Goal: Information Seeking & Learning: Compare options

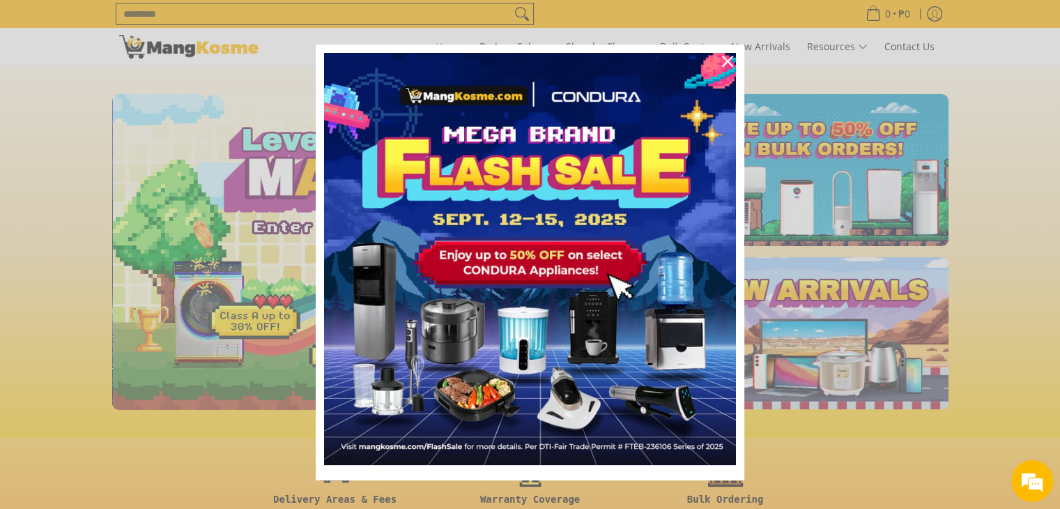
scroll to position [0, 554]
click at [722, 58] on icon "close icon" at bounding box center [727, 61] width 11 height 11
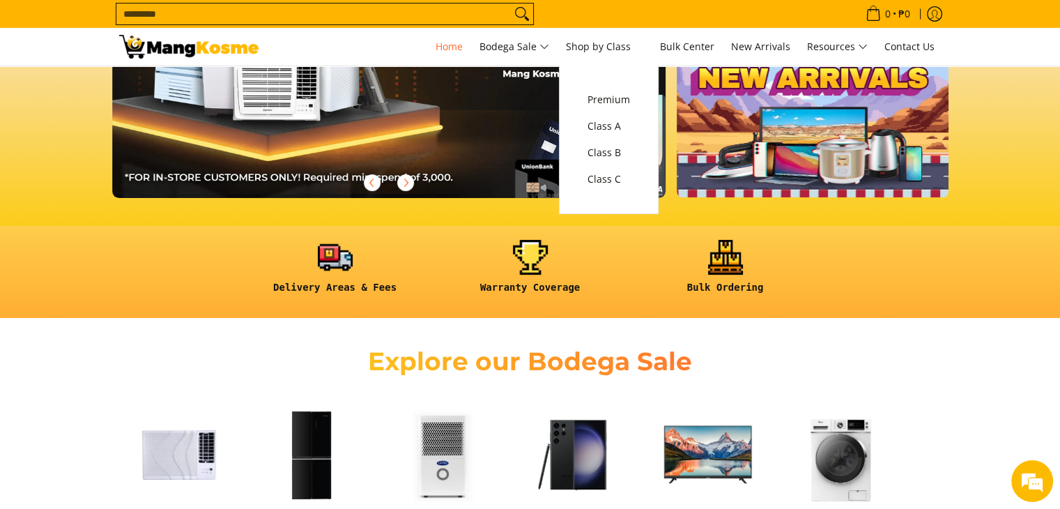
scroll to position [209, 0]
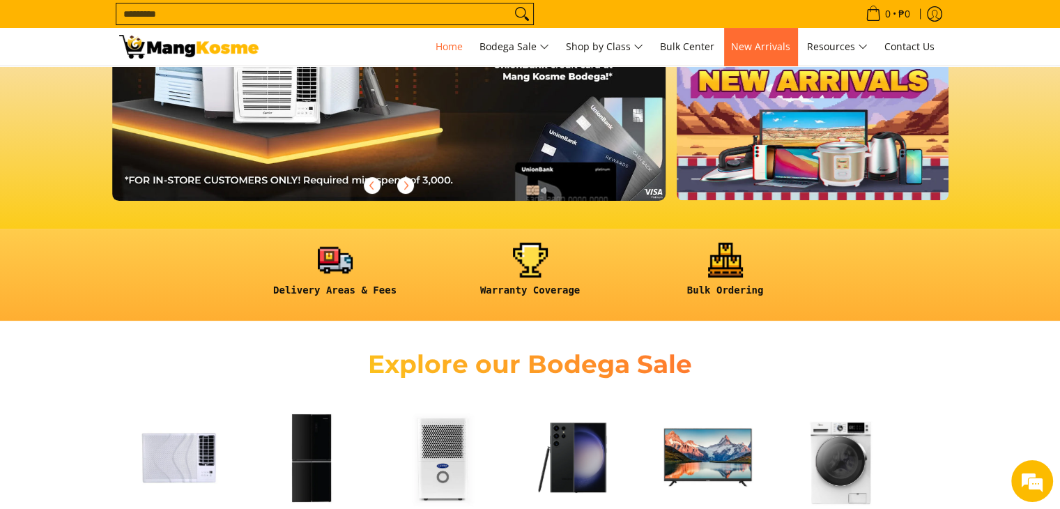
click at [775, 49] on span "New Arrivals" at bounding box center [760, 46] width 59 height 13
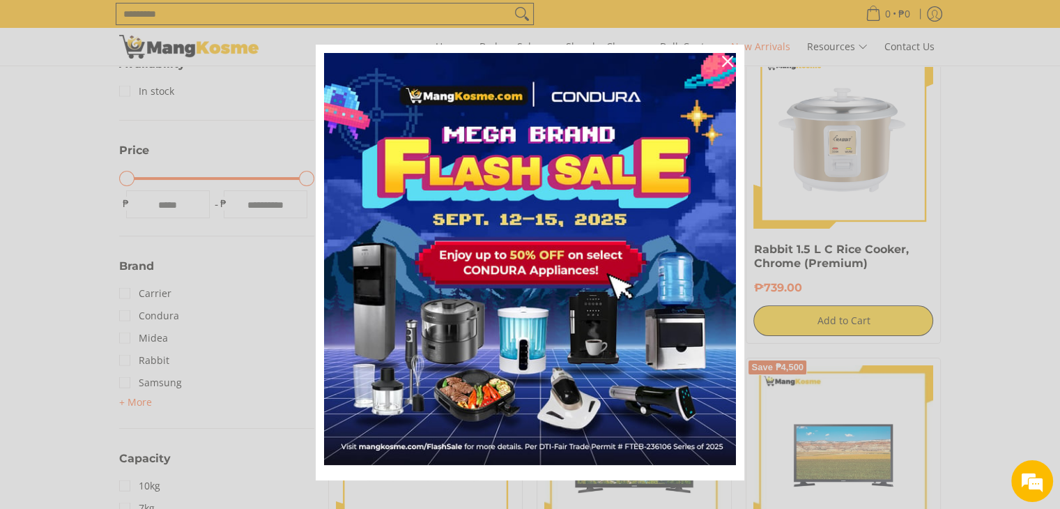
scroll to position [348, 0]
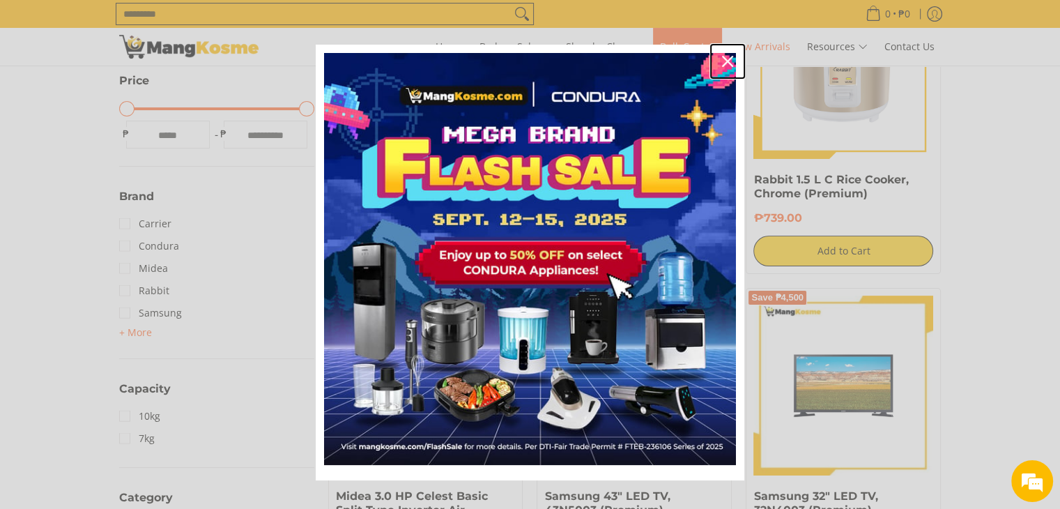
click at [722, 61] on icon "close icon" at bounding box center [727, 61] width 11 height 11
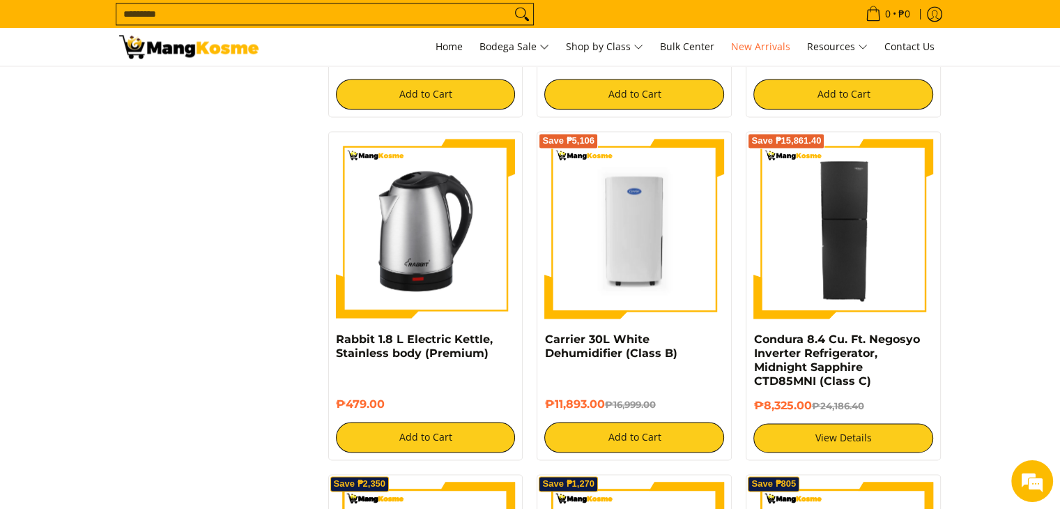
scroll to position [2160, 0]
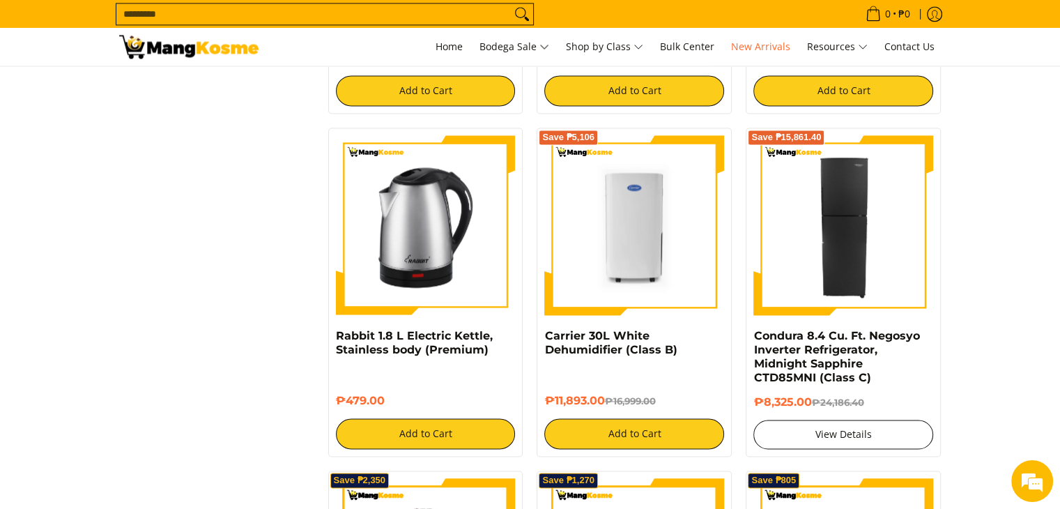
click at [856, 420] on link "View Details" at bounding box center [843, 434] width 180 height 29
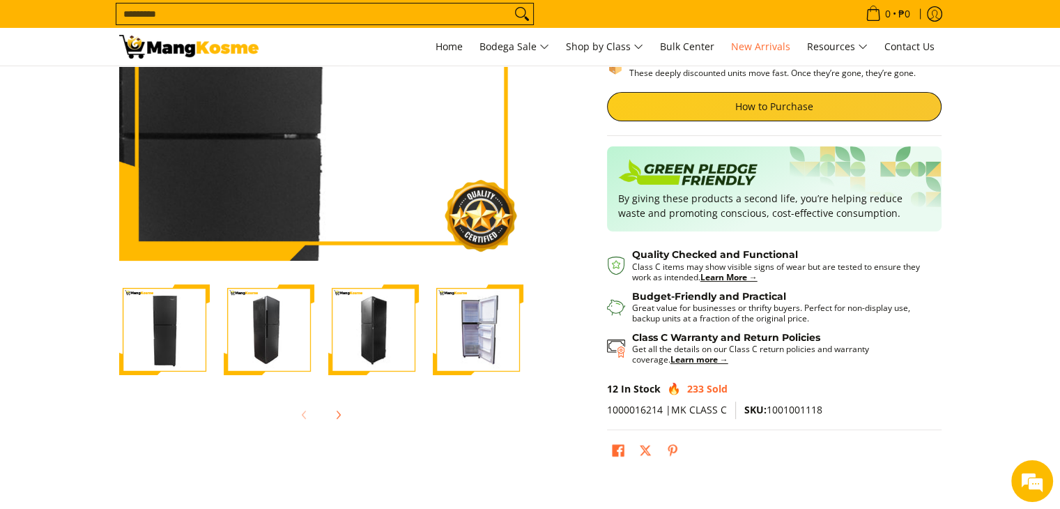
scroll to position [279, 0]
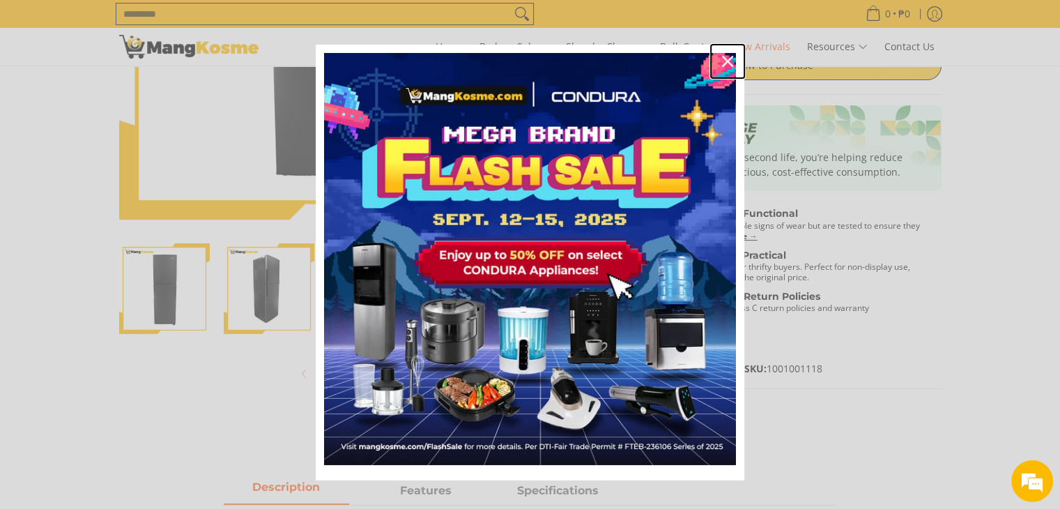
click at [720, 52] on div "Close" at bounding box center [727, 61] width 22 height 22
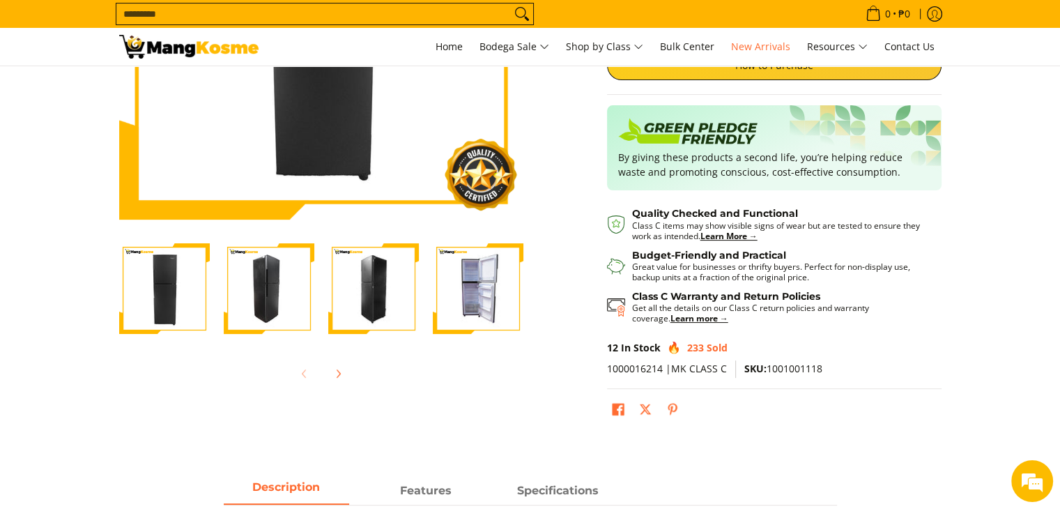
click at [470, 282] on img "Condura 8.4 Cu. Ft. Negosyo Inverter Refrigerator, Midnight Sapphire CTD85MNI (…" at bounding box center [478, 288] width 91 height 91
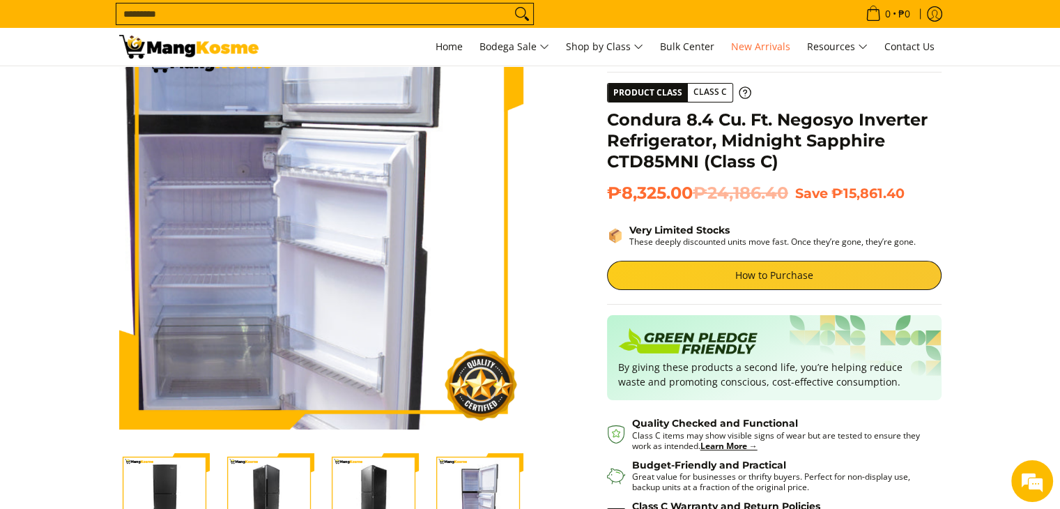
scroll to position [70, 0]
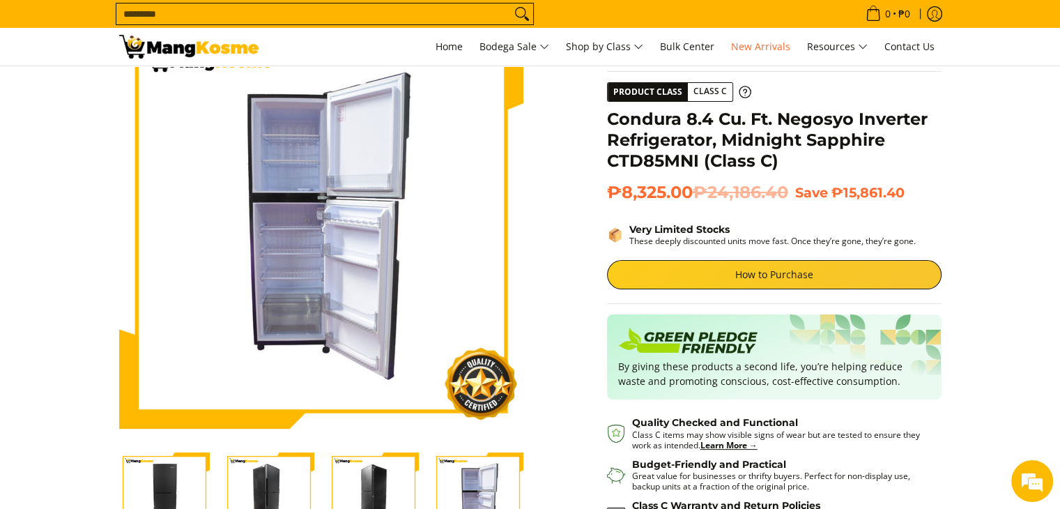
click at [387, 476] on img "Condura 8.4 Cu. Ft. Negosyo Inverter Refrigerator, Midnight Sapphire CTD85MNI (…" at bounding box center [373, 497] width 91 height 91
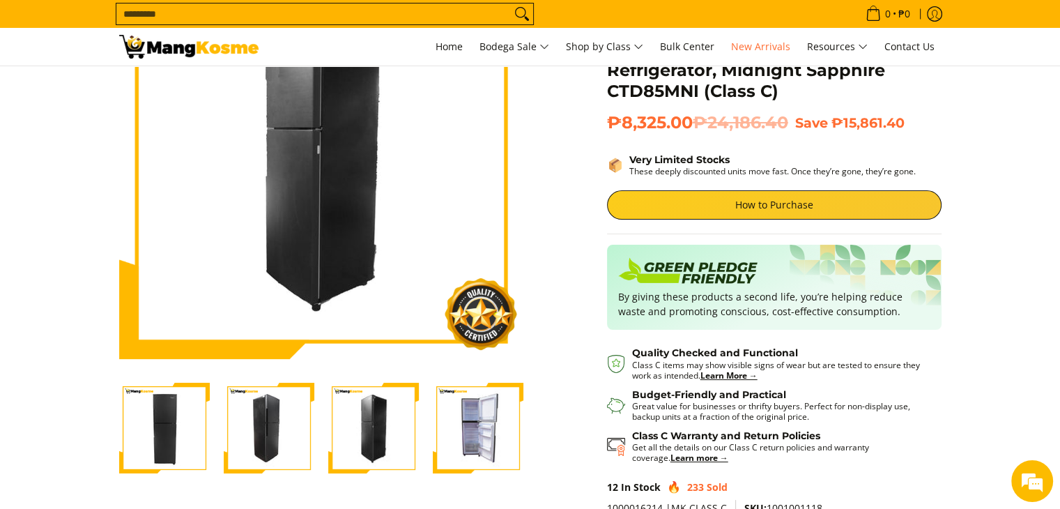
scroll to position [209, 0]
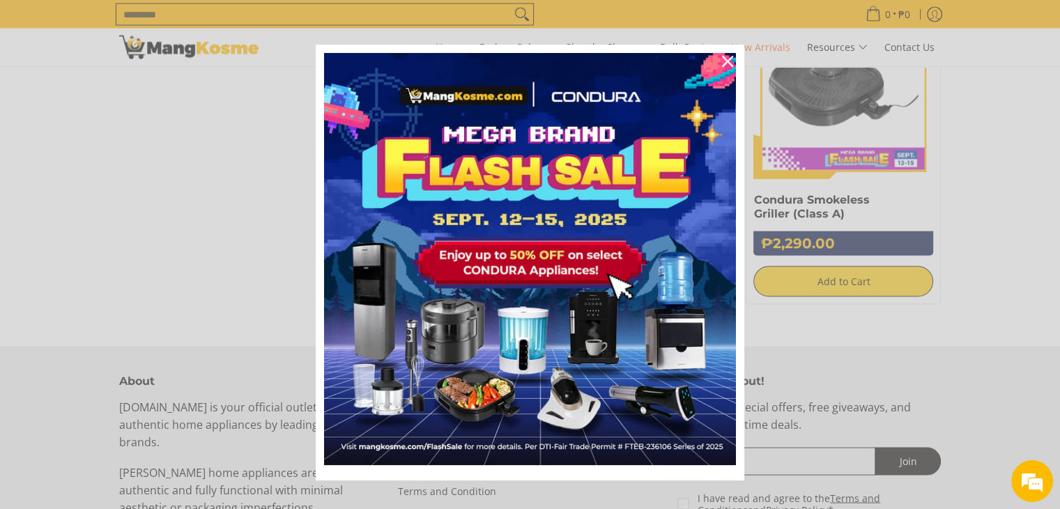
scroll to position [2648, 0]
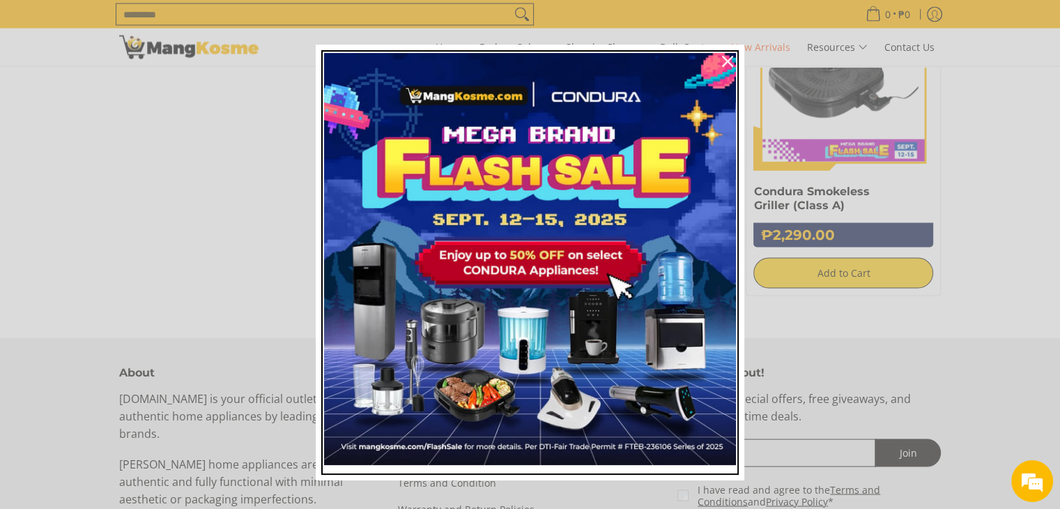
click at [642, 201] on img "Marketing offer form" at bounding box center [530, 259] width 412 height 412
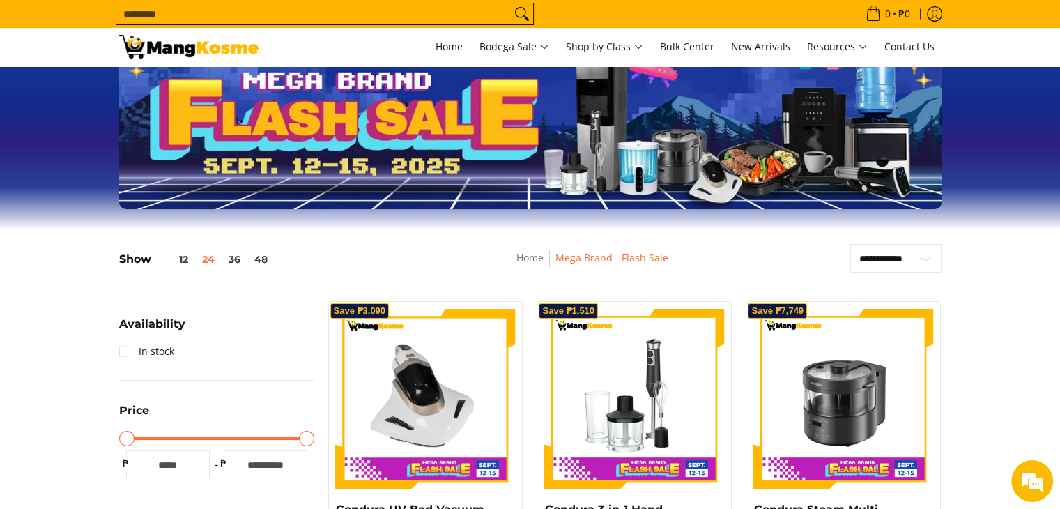
scroll to position [279, 0]
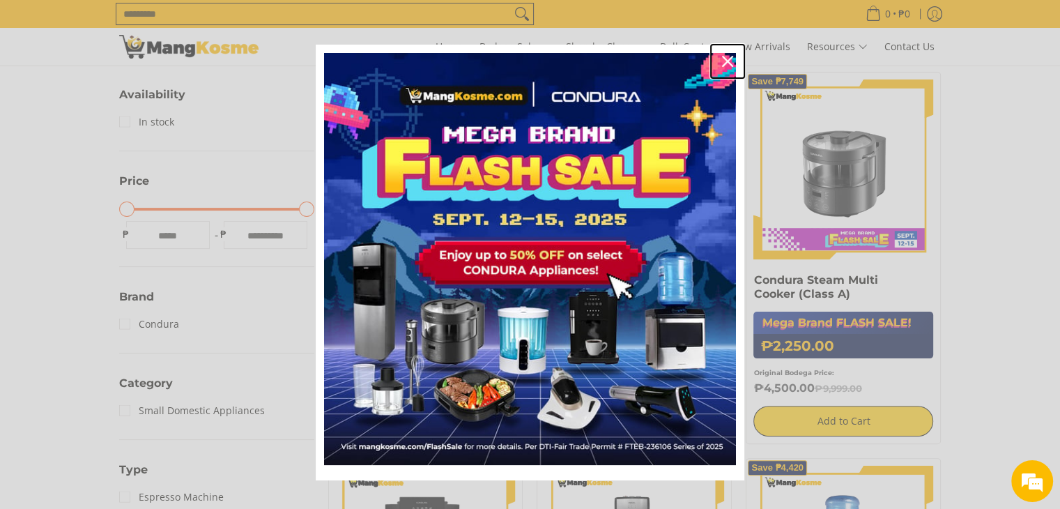
click at [723, 61] on icon "close icon" at bounding box center [727, 61] width 11 height 11
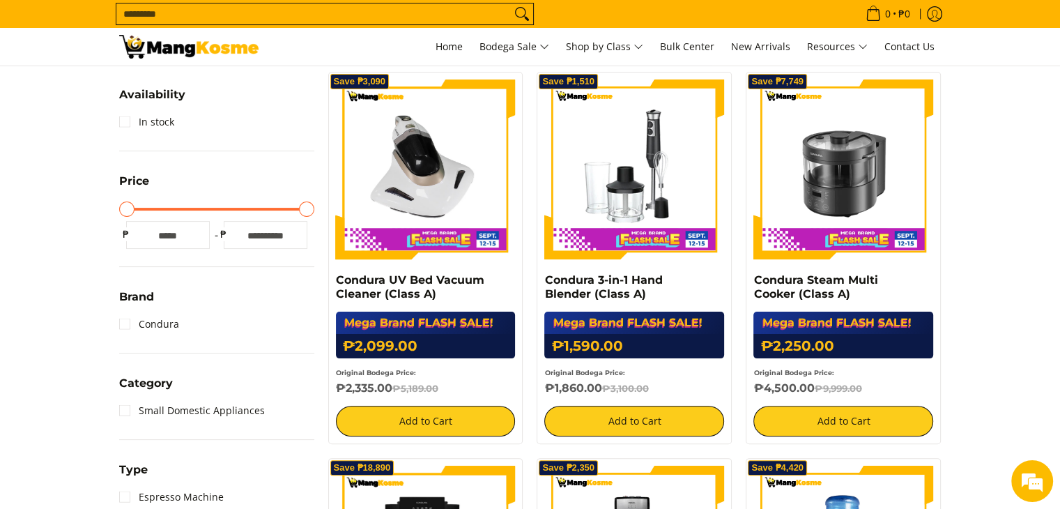
click at [183, 226] on input "*" at bounding box center [168, 235] width 84 height 28
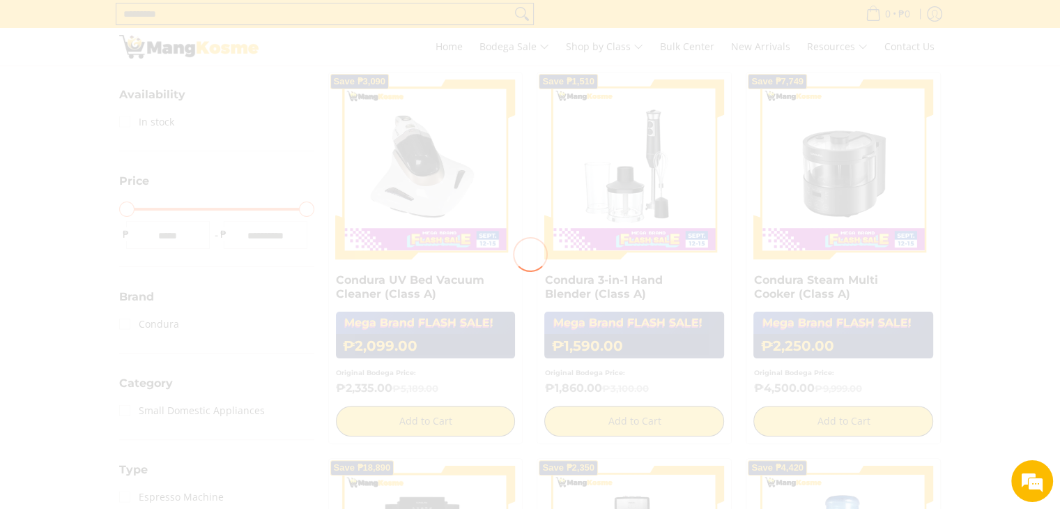
type input "**"
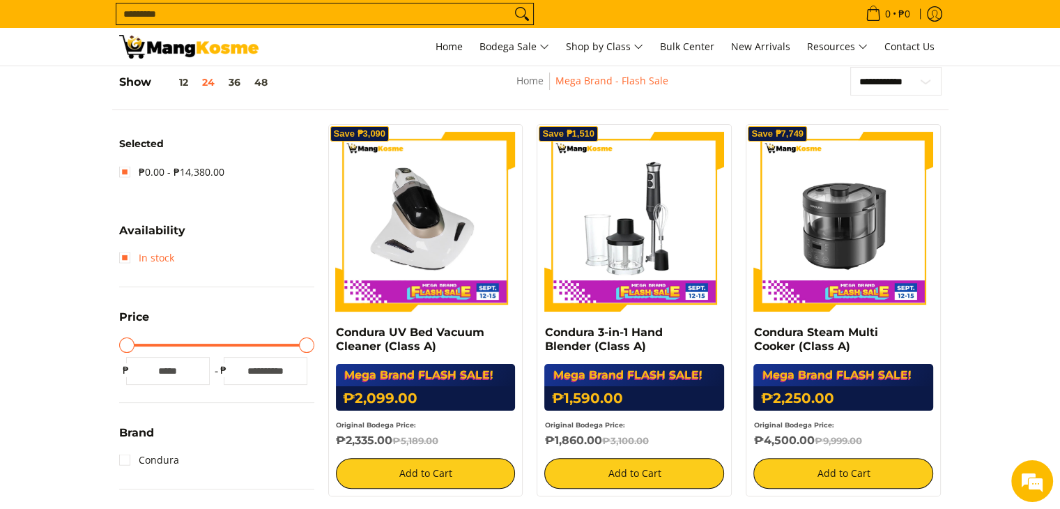
click at [121, 256] on link "In stock" at bounding box center [146, 258] width 55 height 22
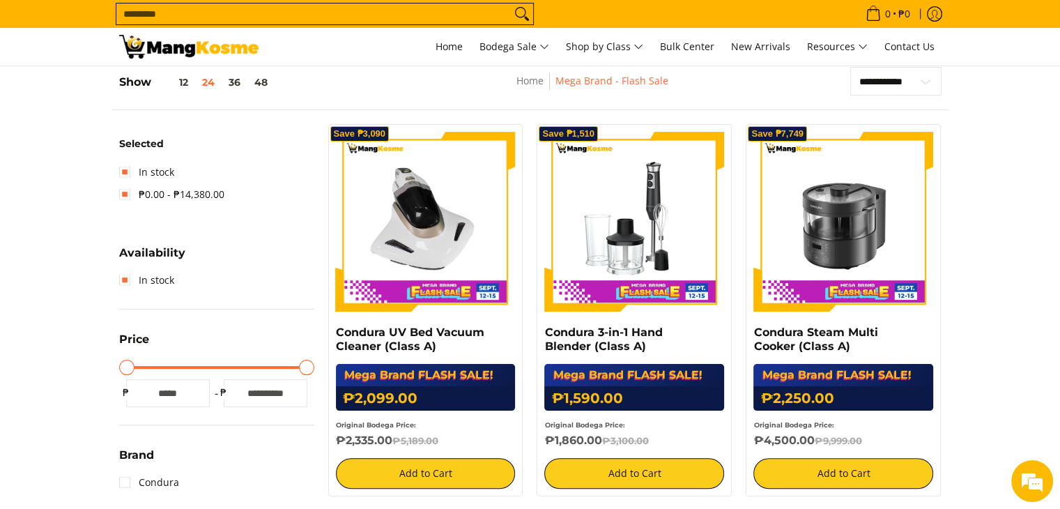
click at [190, 394] on input "*" at bounding box center [168, 393] width 84 height 28
type input "***"
click at [190, 394] on input "**" at bounding box center [168, 393] width 84 height 28
type input "*"
type input "****"
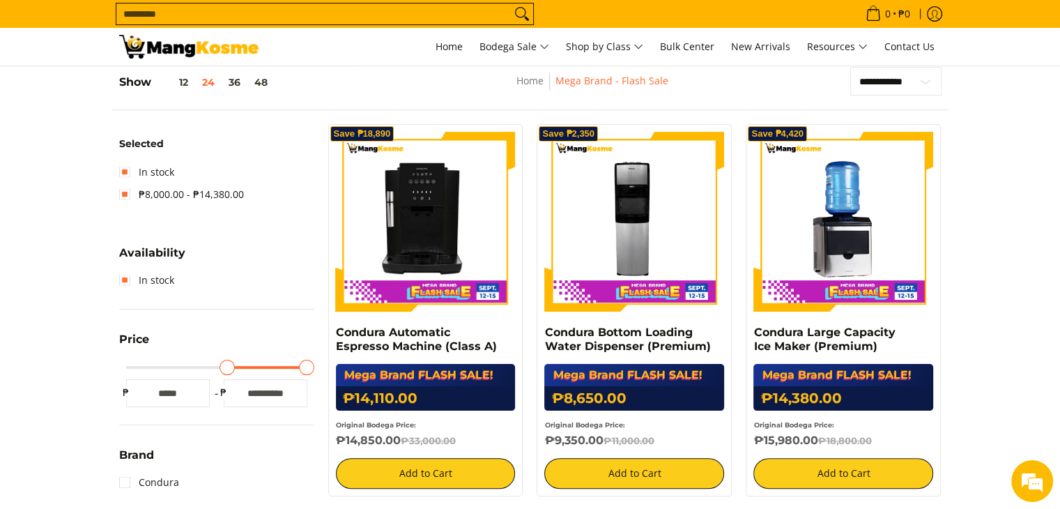
click at [292, 388] on input "*****" at bounding box center [266, 393] width 84 height 28
type input "*"
click at [292, 388] on input "*****" at bounding box center [266, 393] width 84 height 28
type input "*"
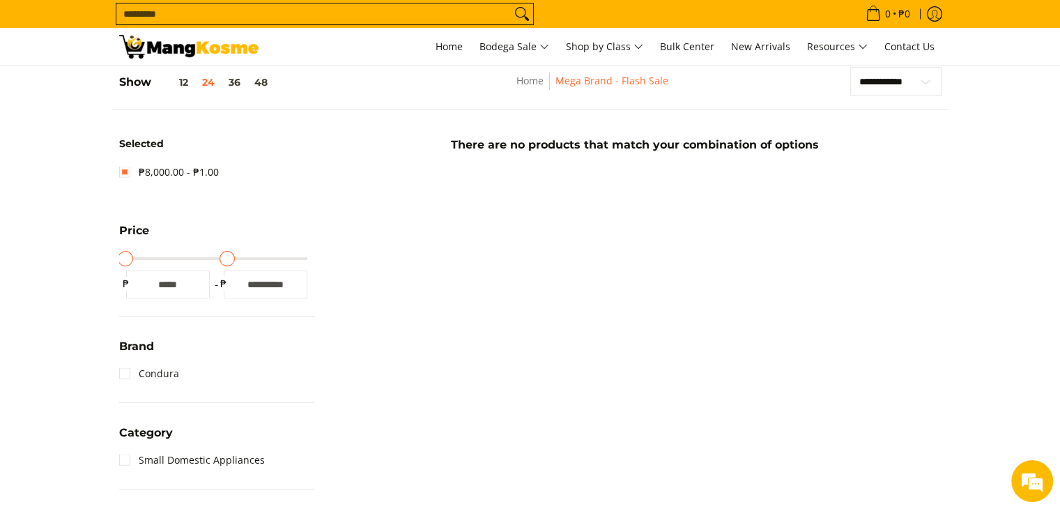
click at [287, 281] on input "*" at bounding box center [266, 284] width 84 height 28
type input "*****"
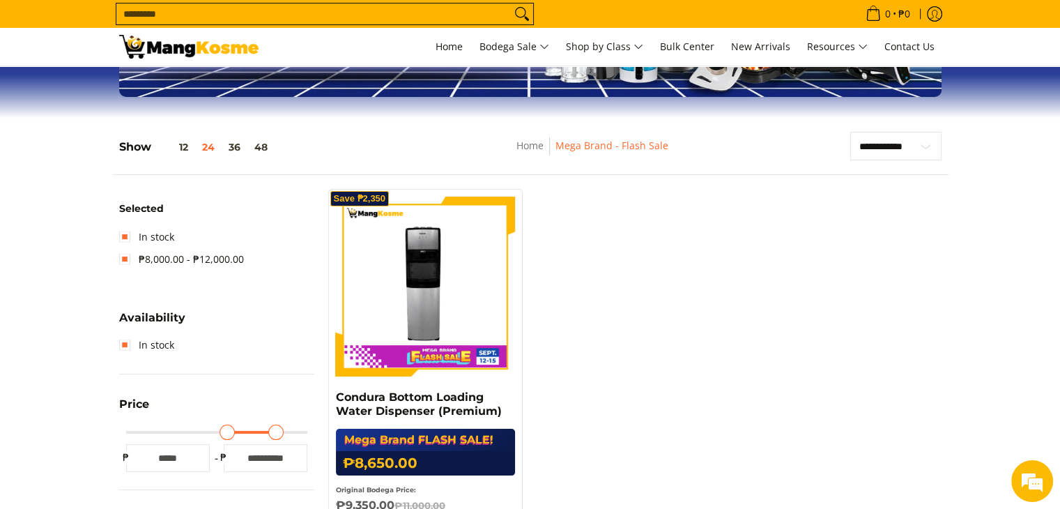
scroll to position [157, 0]
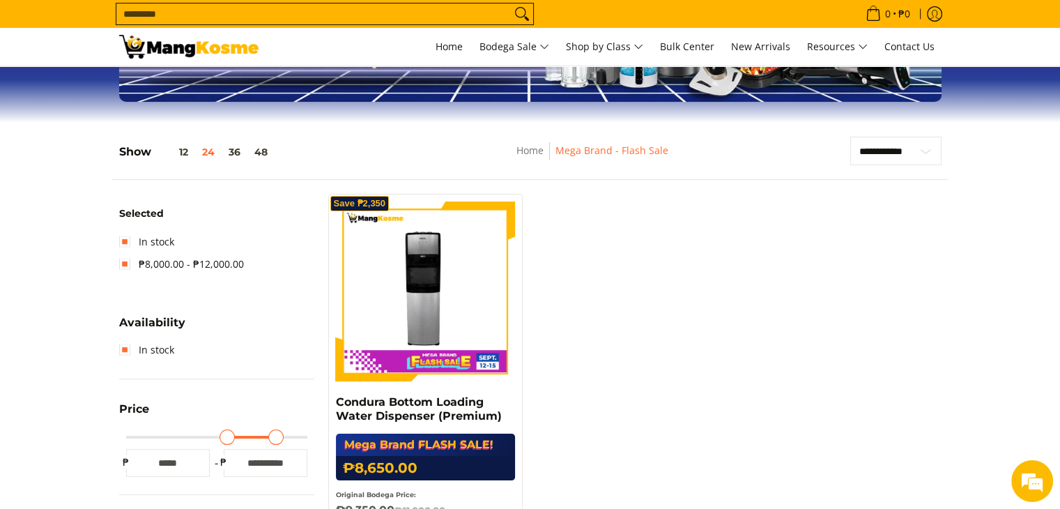
click at [144, 146] on h5 "Show 12 24 36 48" at bounding box center [196, 152] width 155 height 14
click at [144, 157] on h5 "Show 12 24 36 48" at bounding box center [196, 152] width 155 height 14
click at [601, 144] on link "Mega Brand - Flash Sale" at bounding box center [611, 150] width 113 height 13
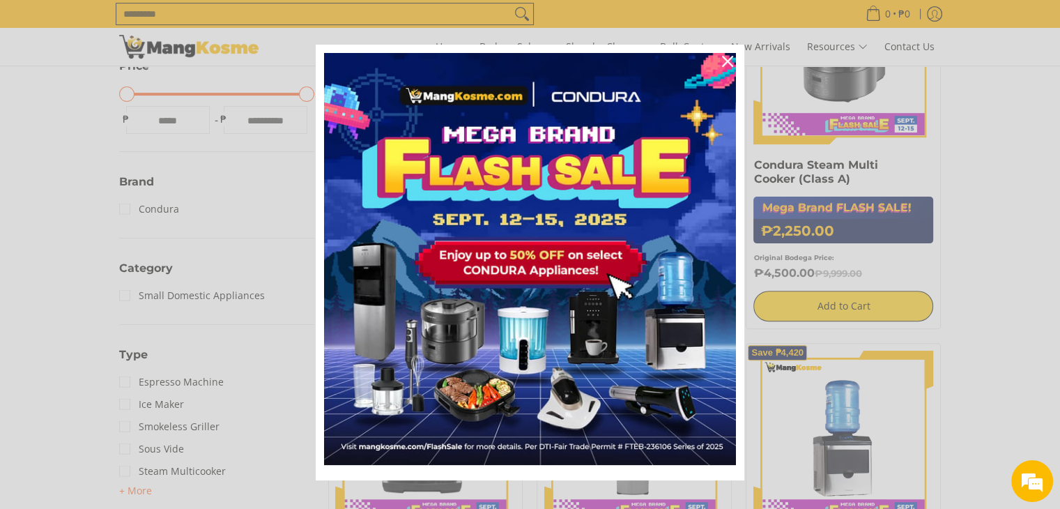
scroll to position [418, 0]
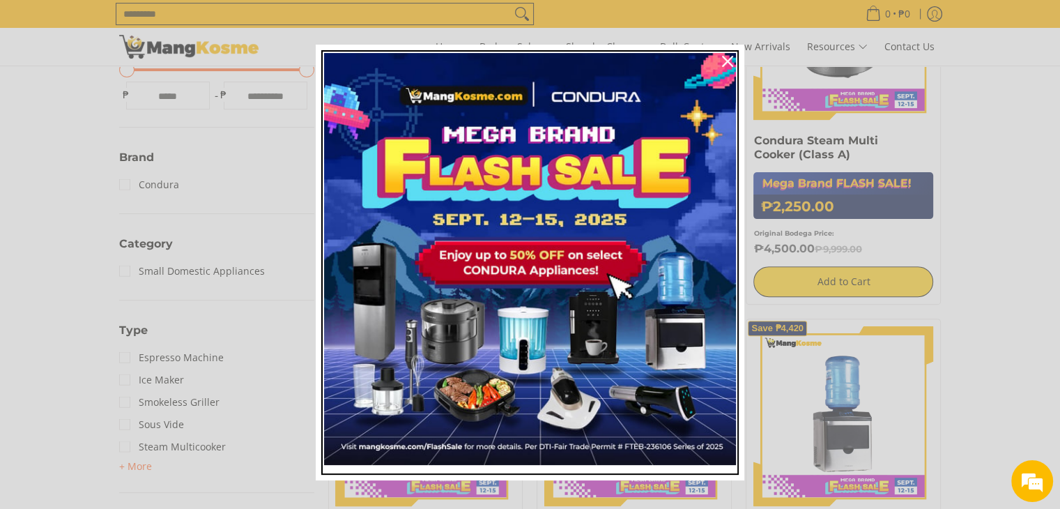
click at [567, 263] on img "Marketing offer form" at bounding box center [530, 259] width 412 height 412
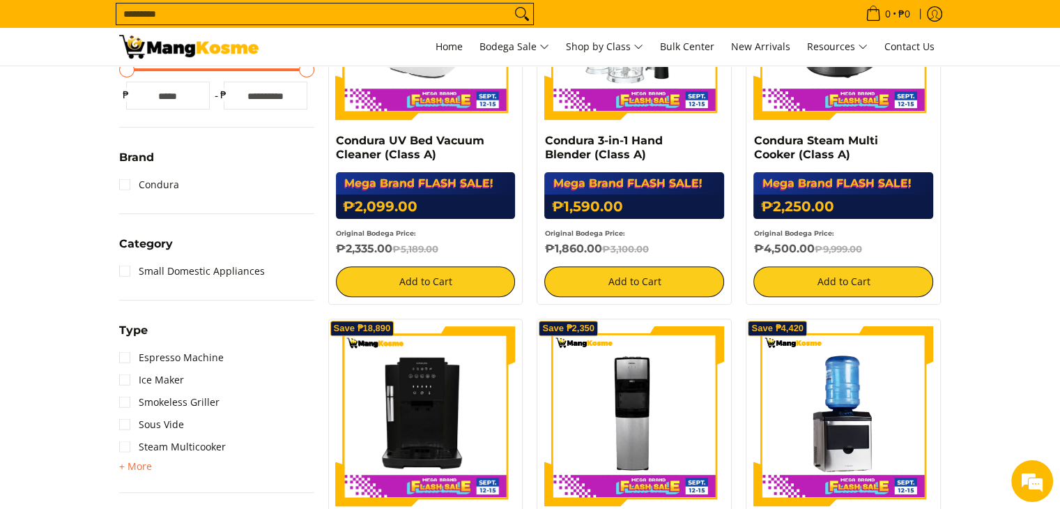
scroll to position [348, 0]
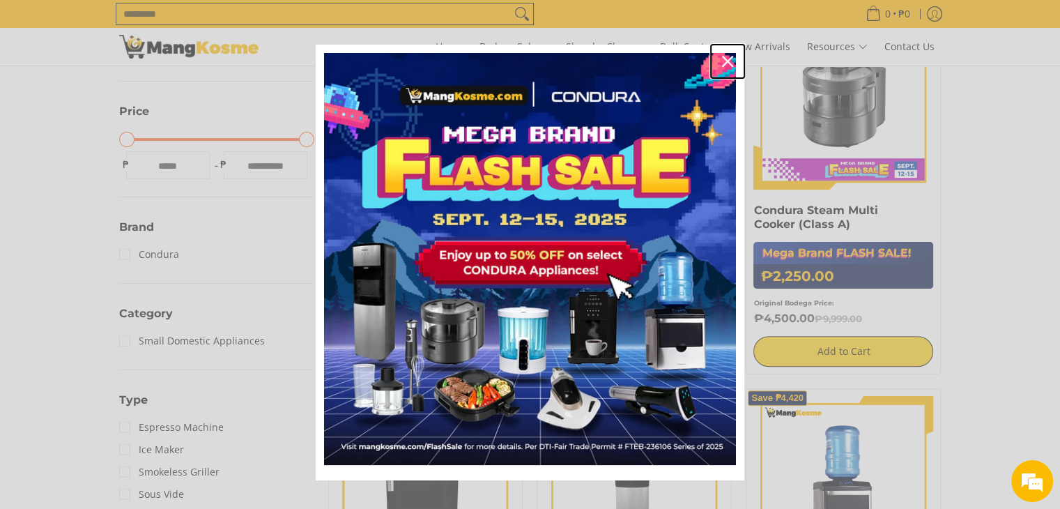
click at [723, 63] on icon "close icon" at bounding box center [727, 61] width 11 height 11
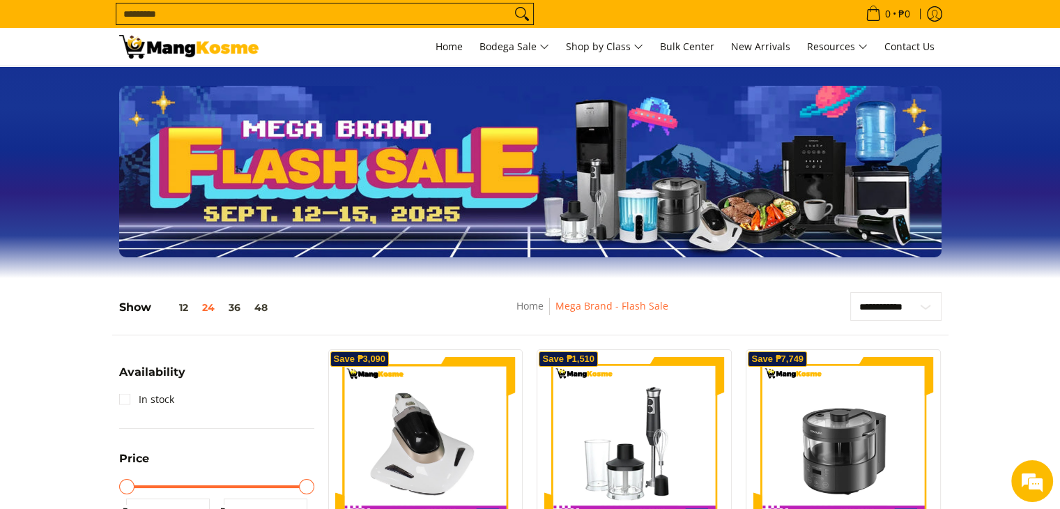
scroll to position [0, 0]
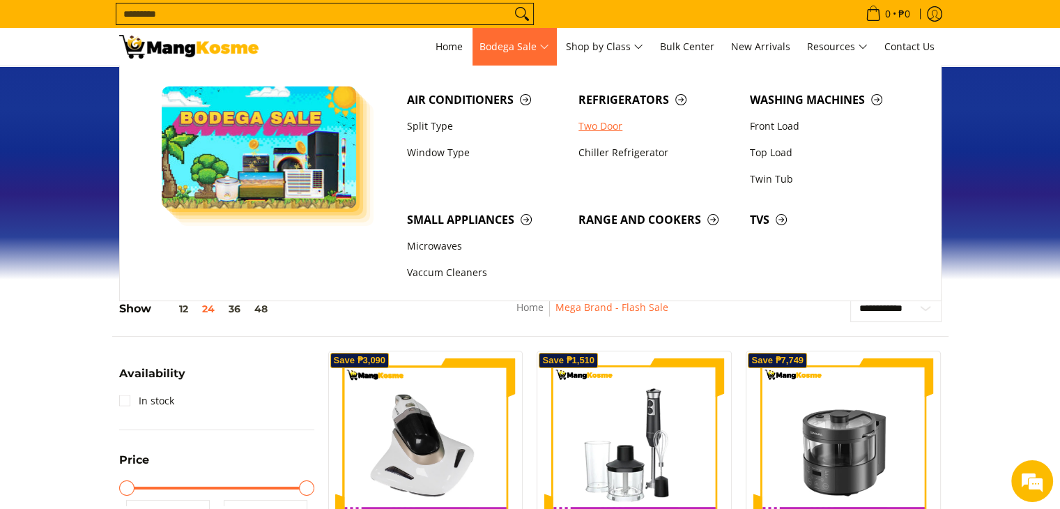
click at [606, 121] on link "Two Door" at bounding box center [656, 126] width 171 height 26
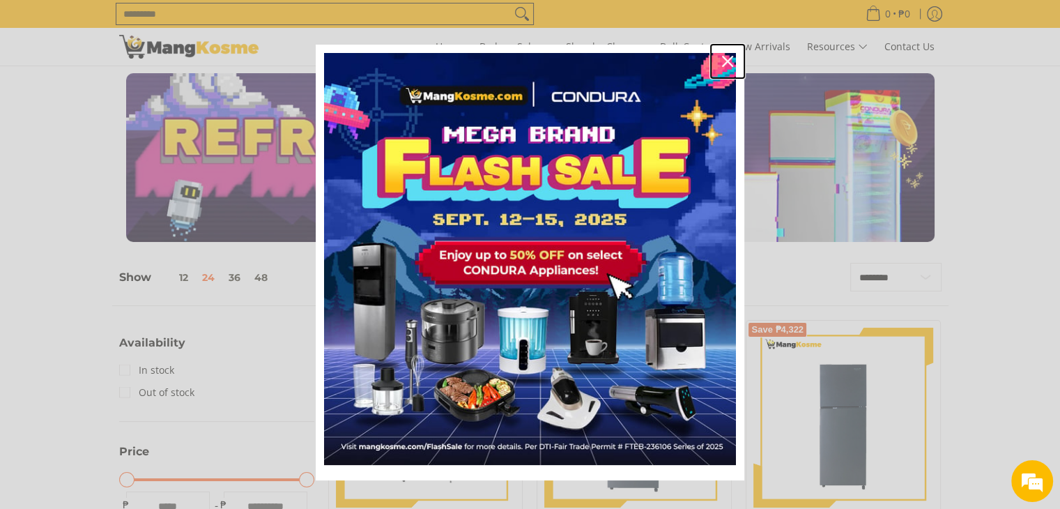
click at [722, 59] on icon "close icon" at bounding box center [727, 61] width 11 height 11
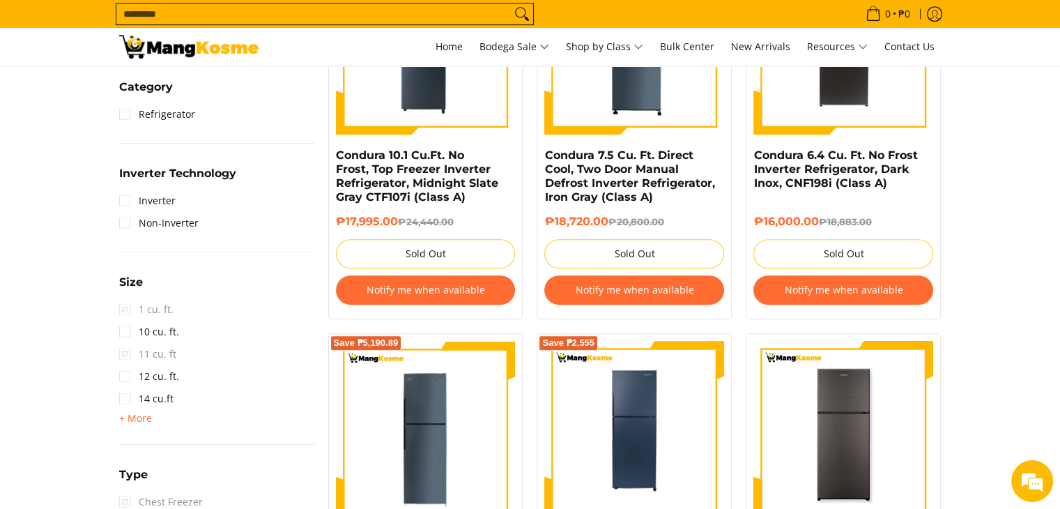
scroll to position [697, 0]
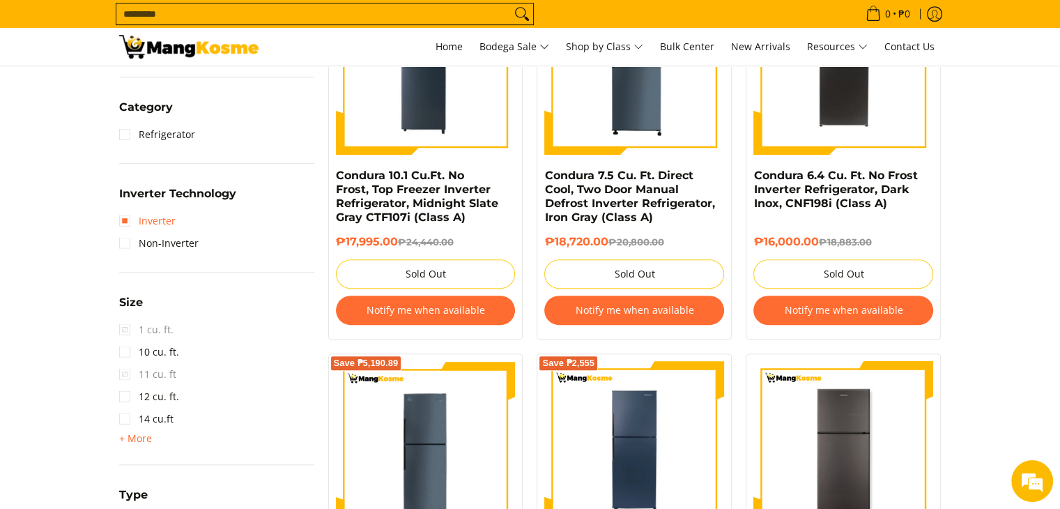
click at [121, 218] on link "Inverter" at bounding box center [147, 221] width 56 height 22
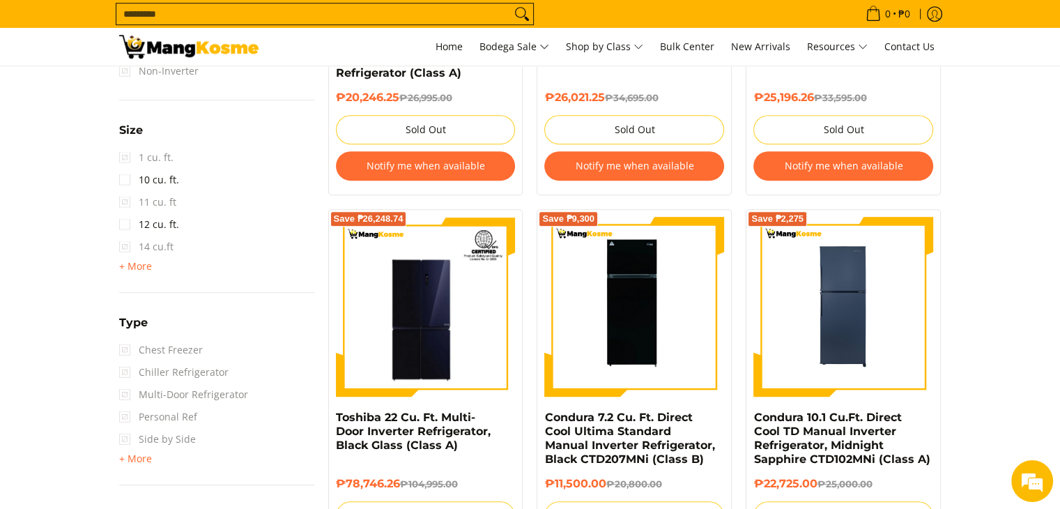
scroll to position [893, 0]
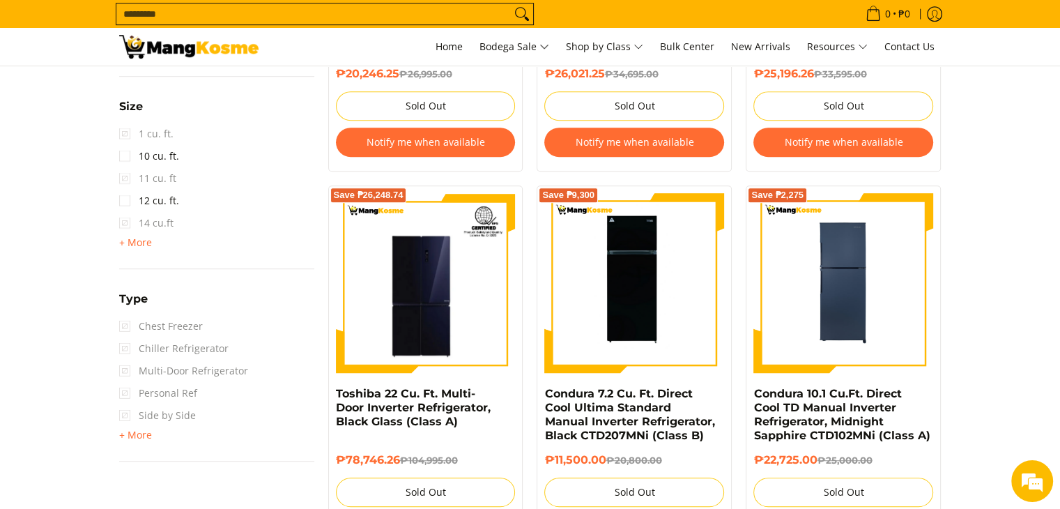
click at [123, 391] on span "Personal Ref" at bounding box center [158, 393] width 78 height 22
click at [128, 438] on span "+ More - Less" at bounding box center [135, 435] width 33 height 17
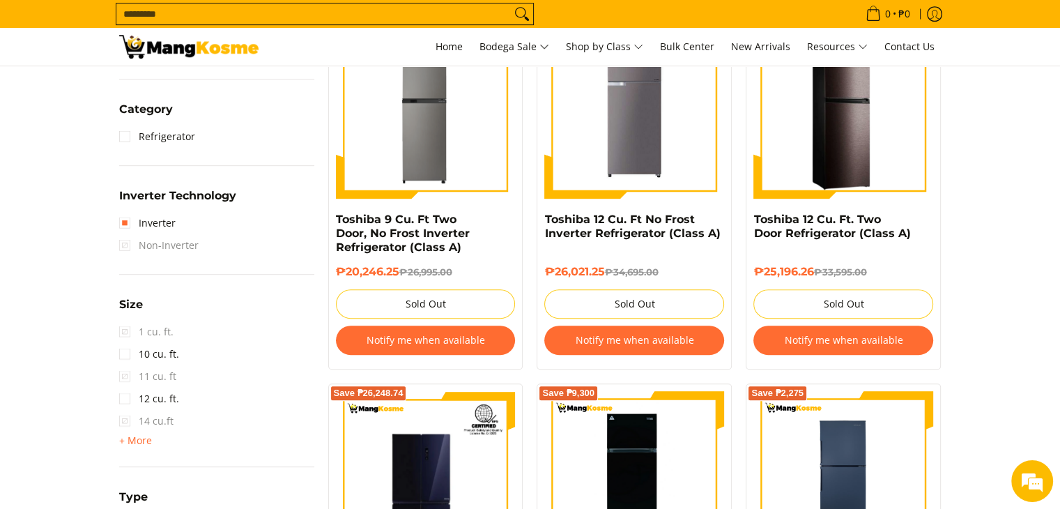
scroll to position [684, 0]
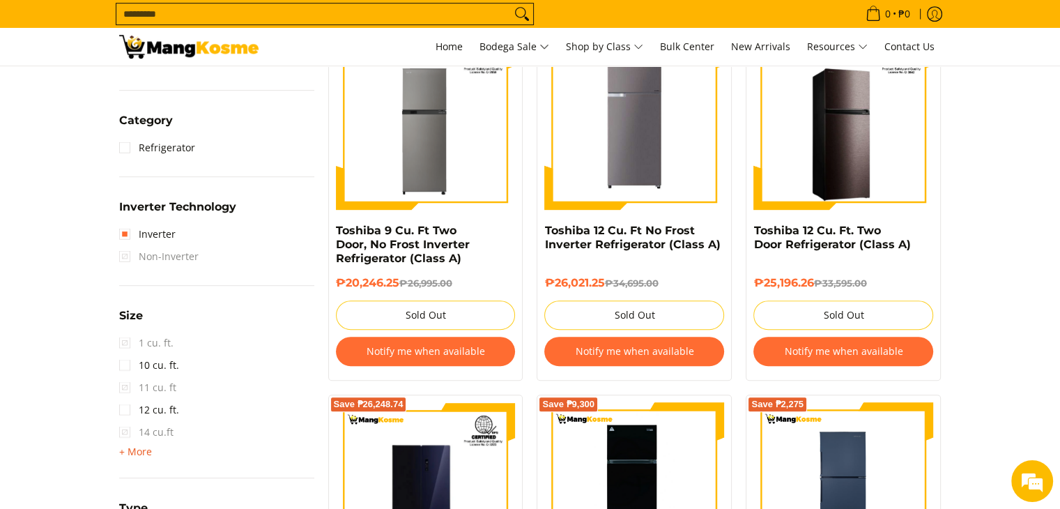
click at [139, 447] on span "+ More" at bounding box center [135, 451] width 33 height 11
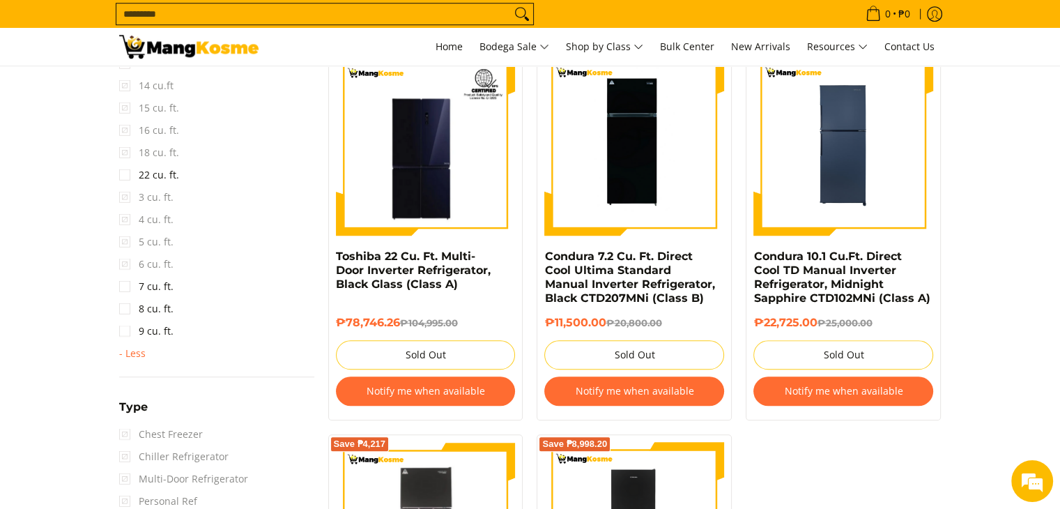
scroll to position [1032, 0]
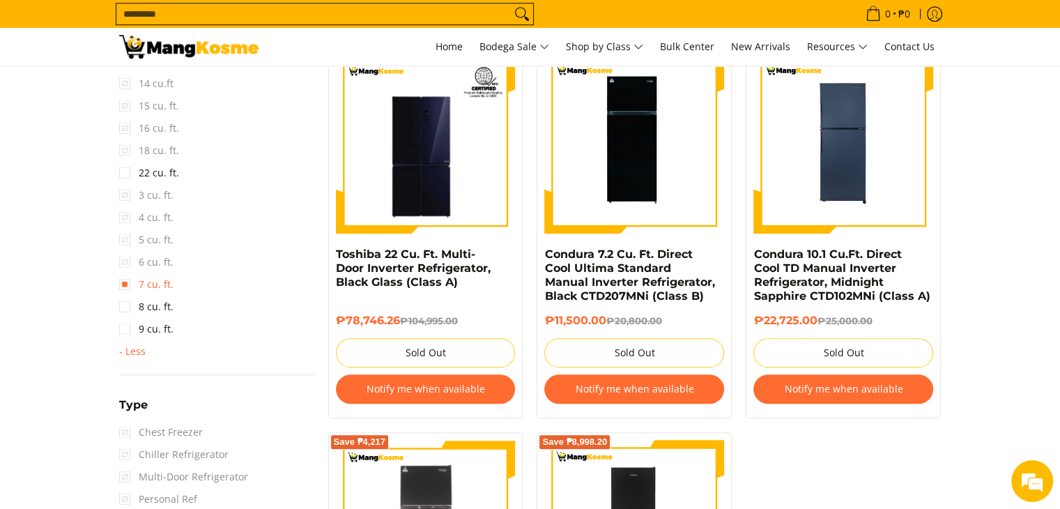
click at [155, 285] on link "7 cu. ft." at bounding box center [146, 284] width 54 height 22
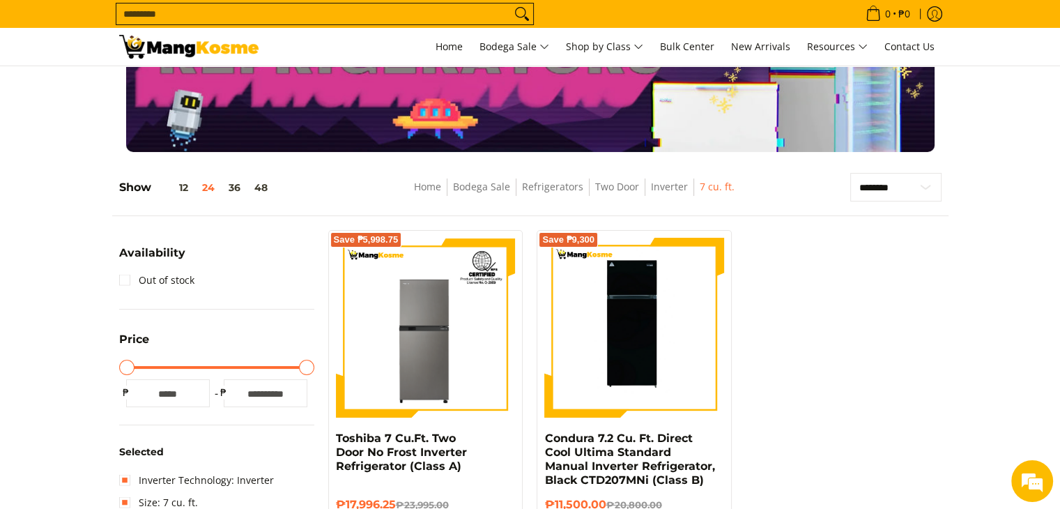
scroll to position [56, 0]
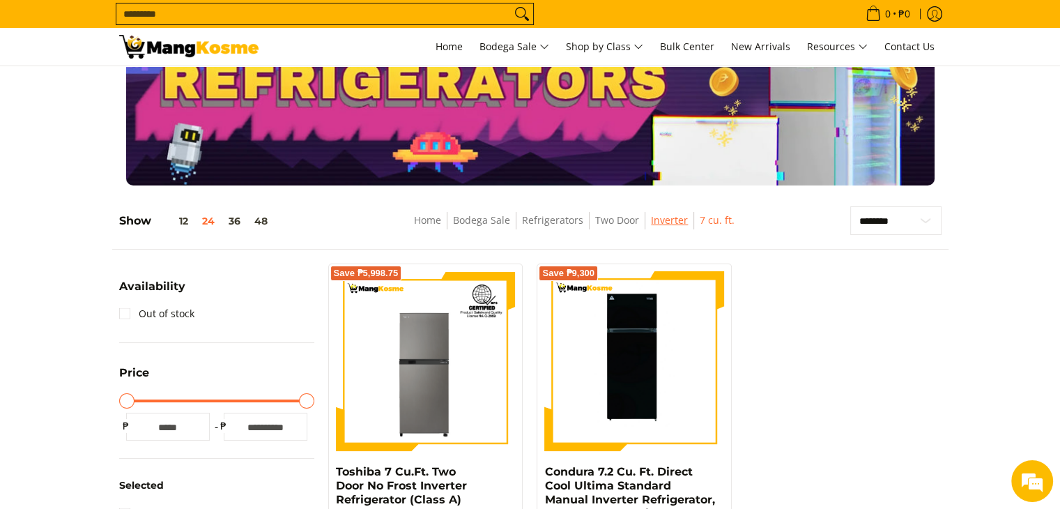
click at [672, 221] on link "Inverter" at bounding box center [669, 219] width 37 height 13
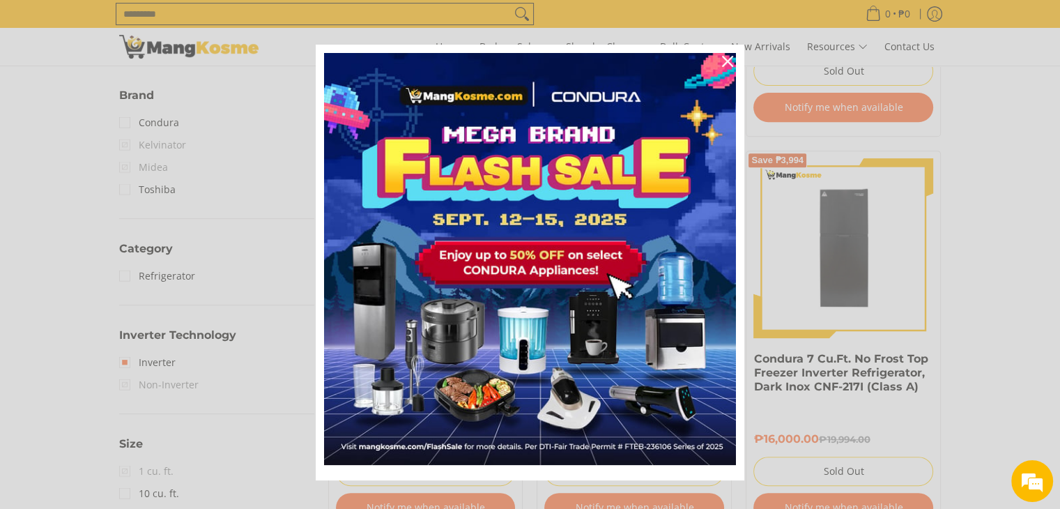
scroll to position [558, 0]
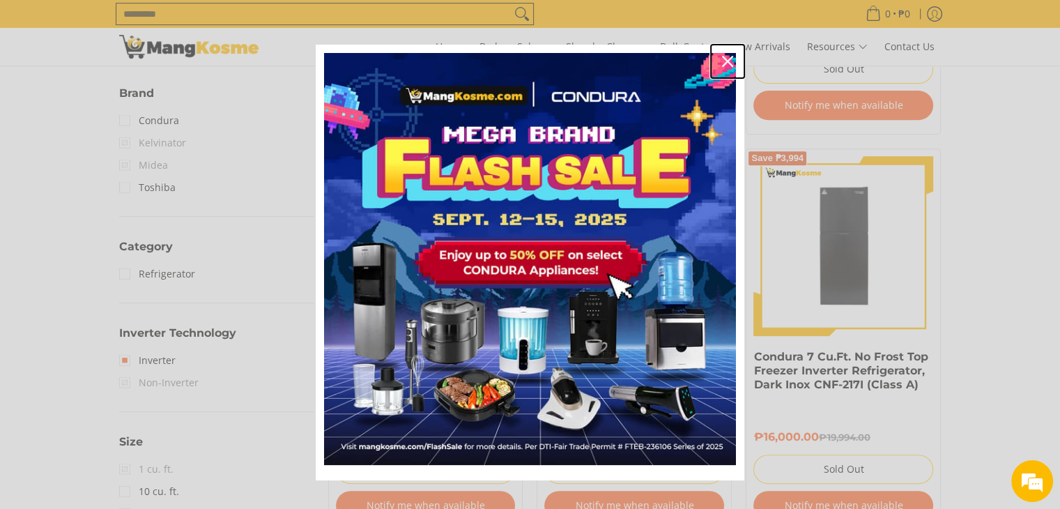
click at [722, 66] on icon "close icon" at bounding box center [727, 61] width 11 height 11
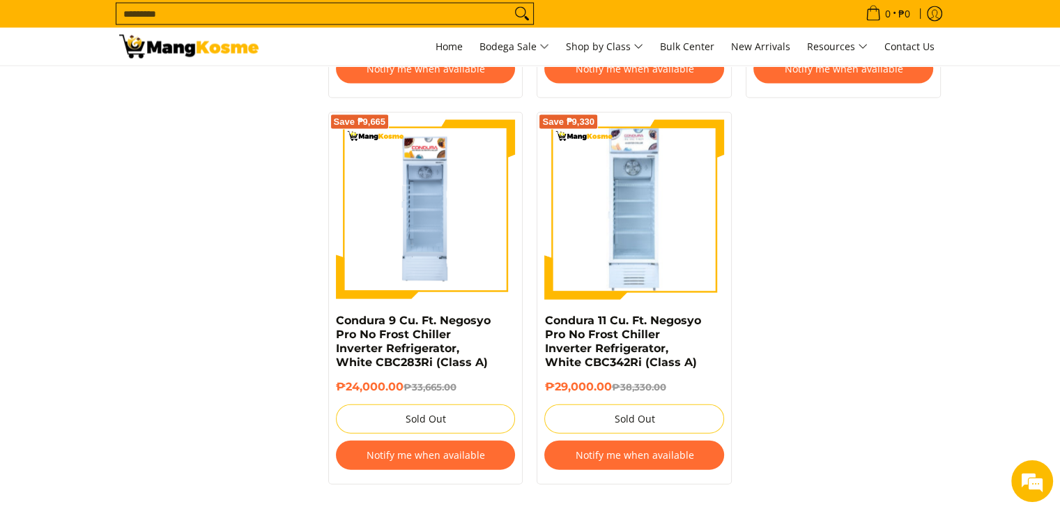
scroll to position [3066, 0]
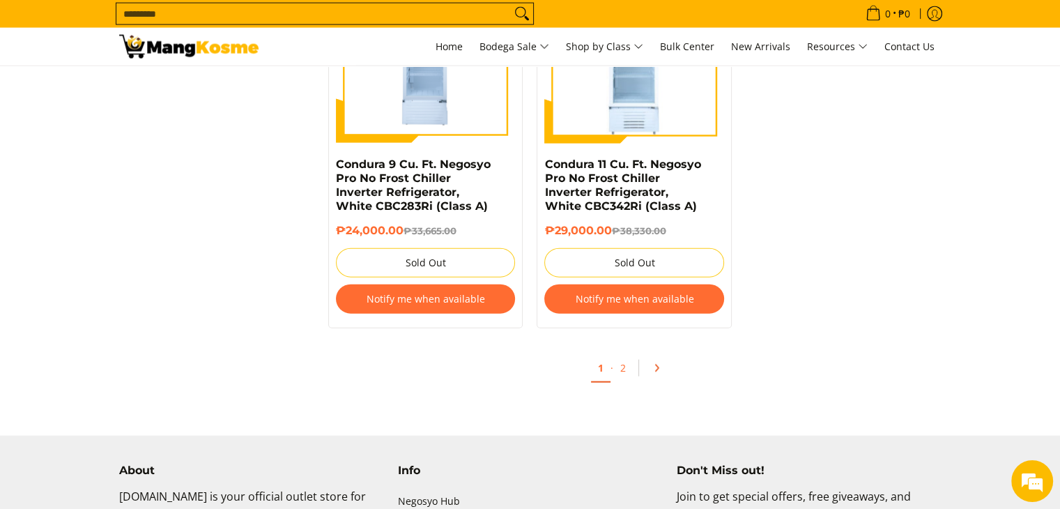
click at [656, 364] on icon "Pagination" at bounding box center [657, 367] width 3 height 6
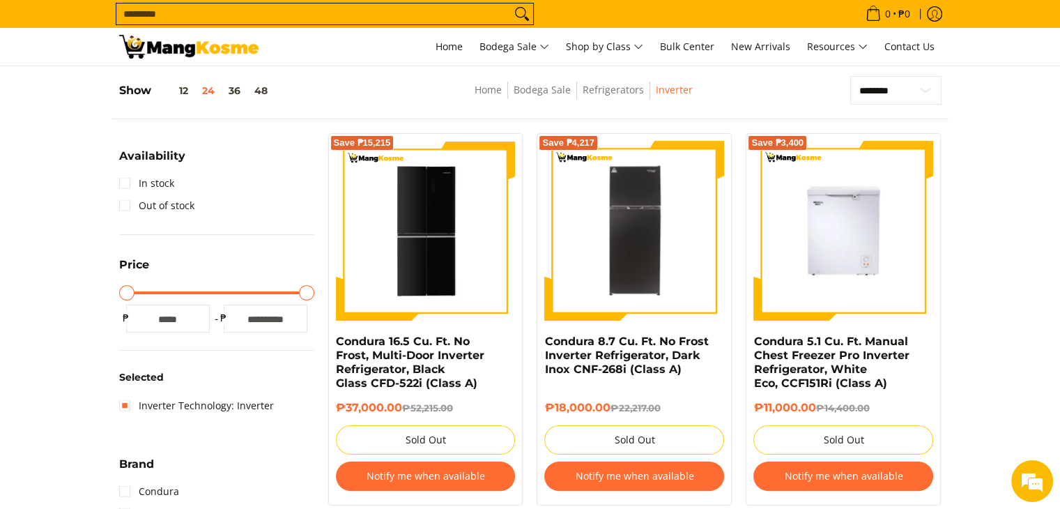
scroll to position [209, 0]
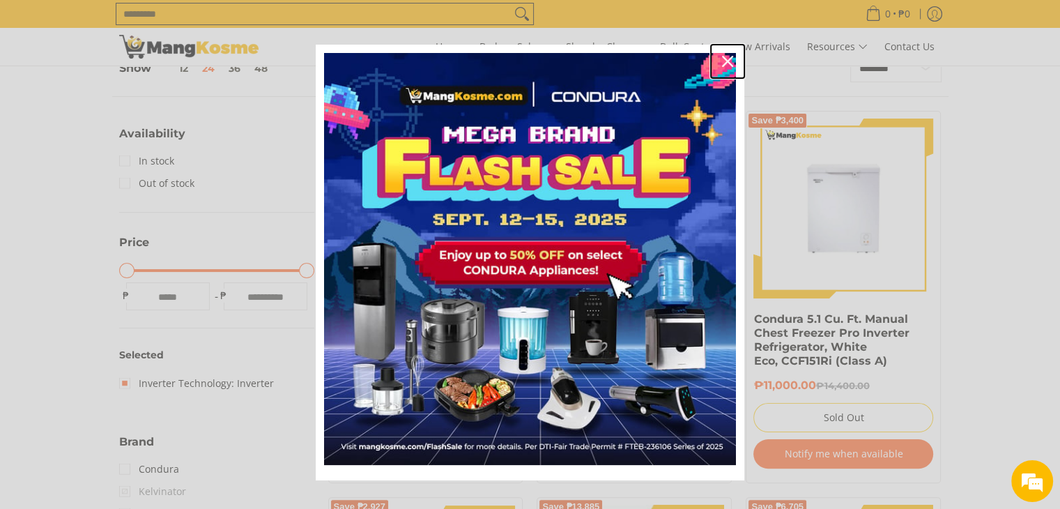
click at [730, 62] on div "Close" at bounding box center [727, 61] width 22 height 22
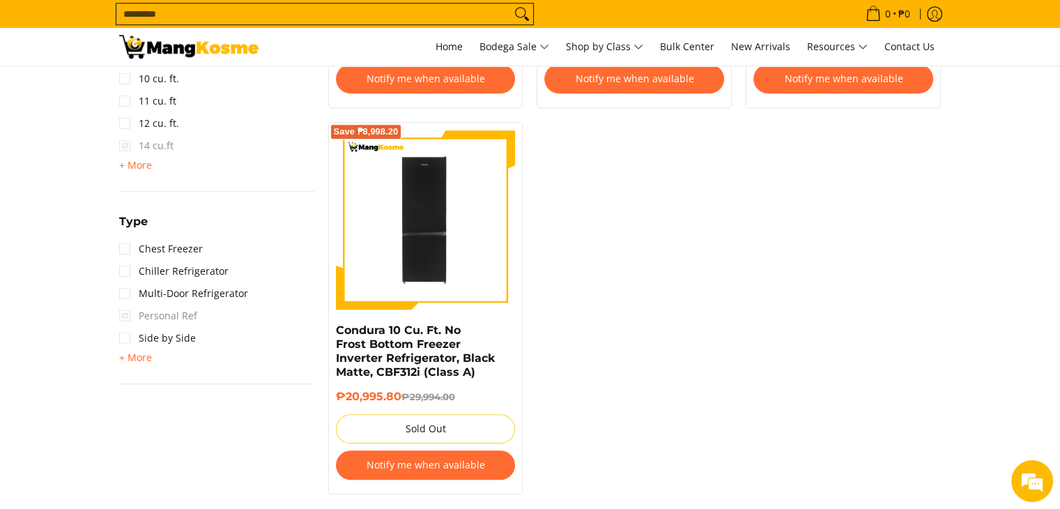
scroll to position [976, 0]
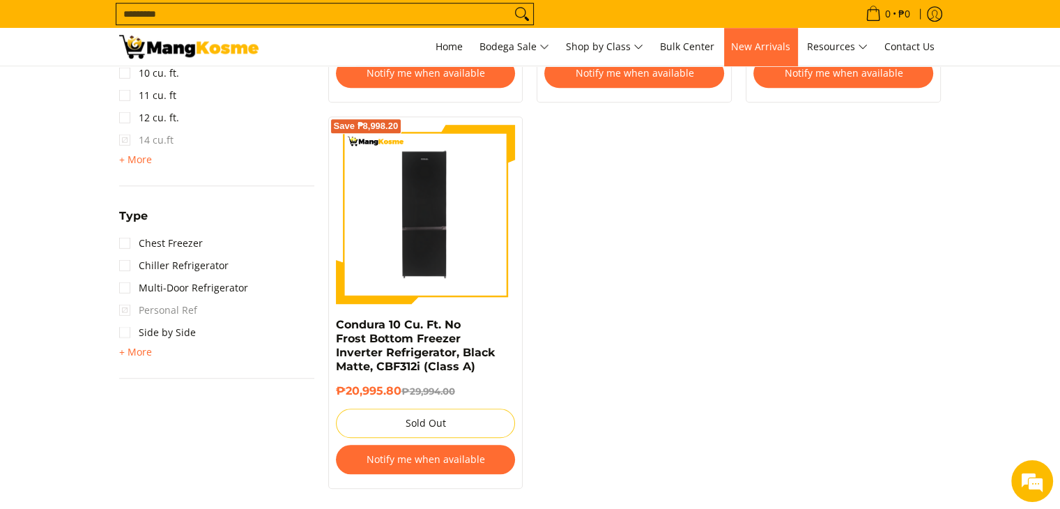
click at [769, 43] on span "New Arrivals" at bounding box center [760, 46] width 59 height 13
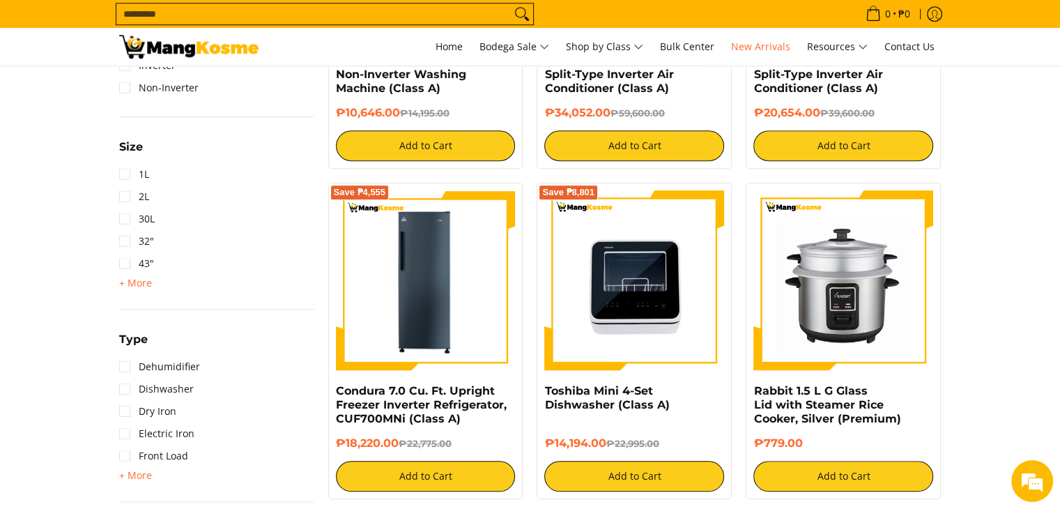
scroll to position [1115, 0]
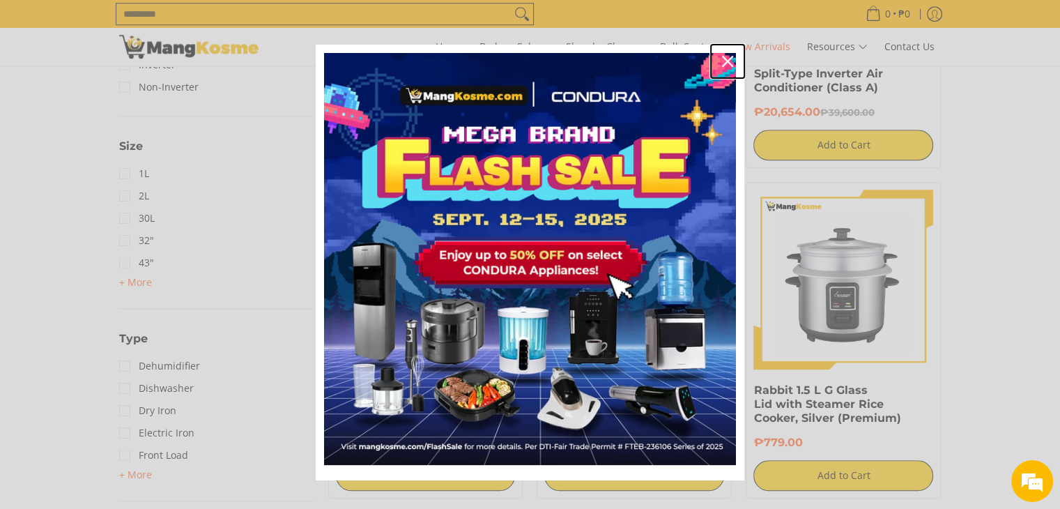
click at [724, 59] on icon "close icon" at bounding box center [727, 61] width 11 height 11
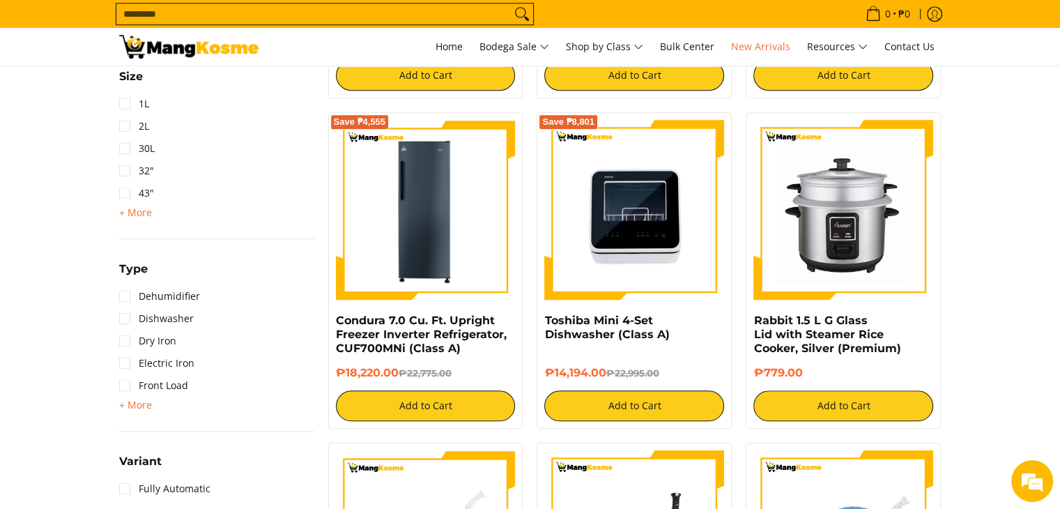
scroll to position [0, 0]
